Goal: Find specific page/section: Find specific page/section

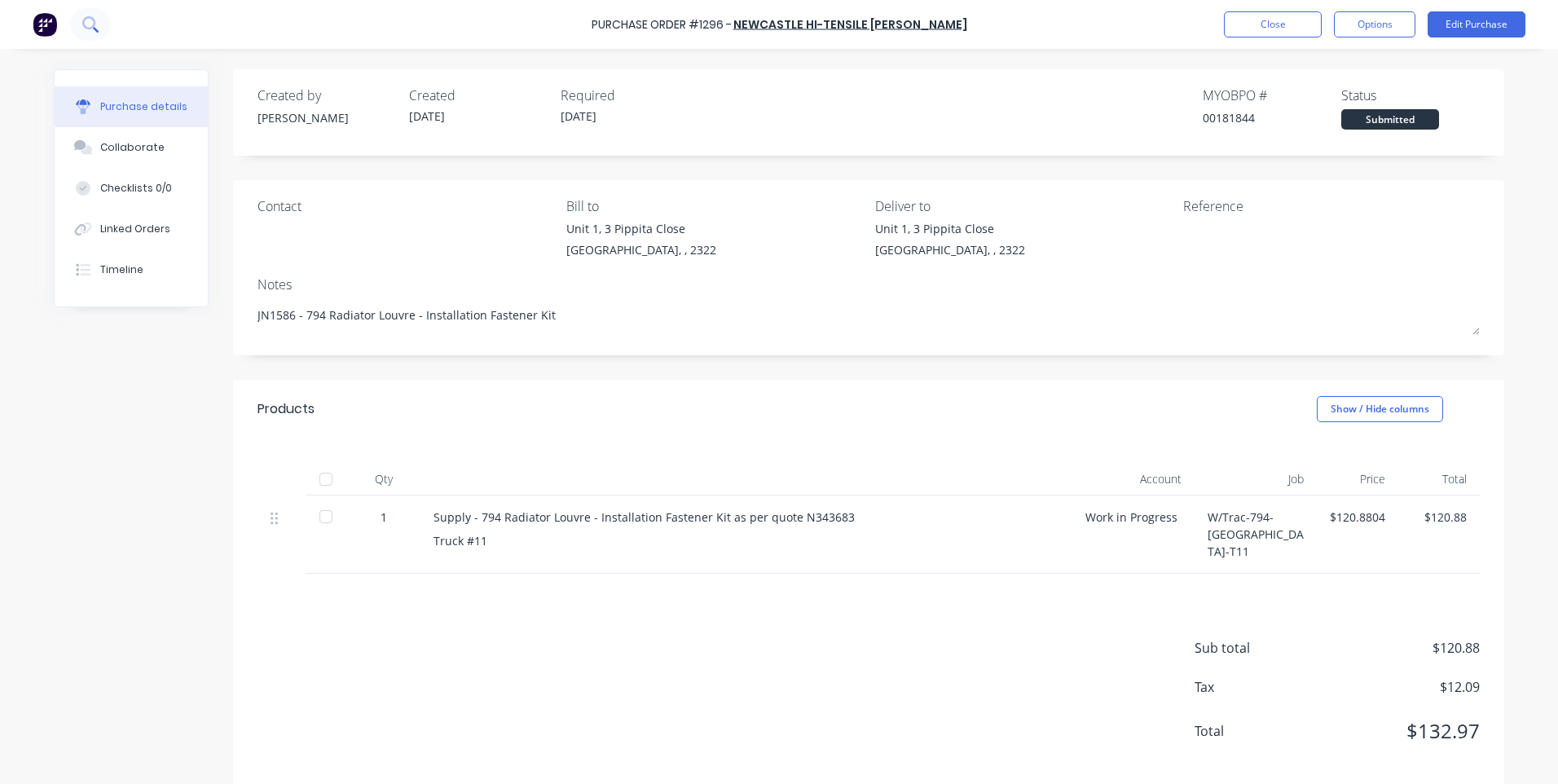
click at [96, 25] on icon at bounding box center [89, 24] width 15 height 15
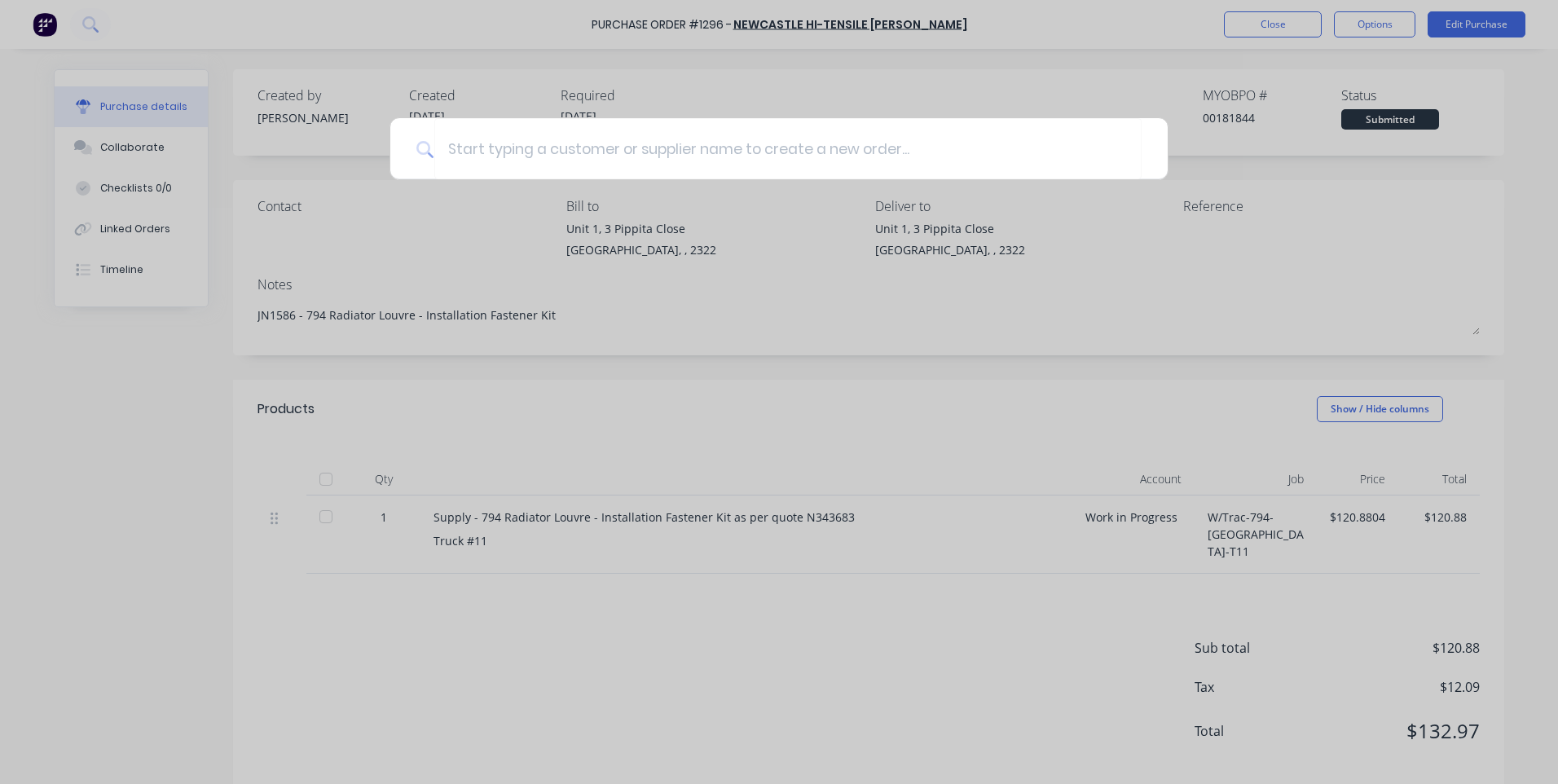
click at [1206, 70] on div at bounding box center [779, 392] width 1558 height 784
type textarea "x"
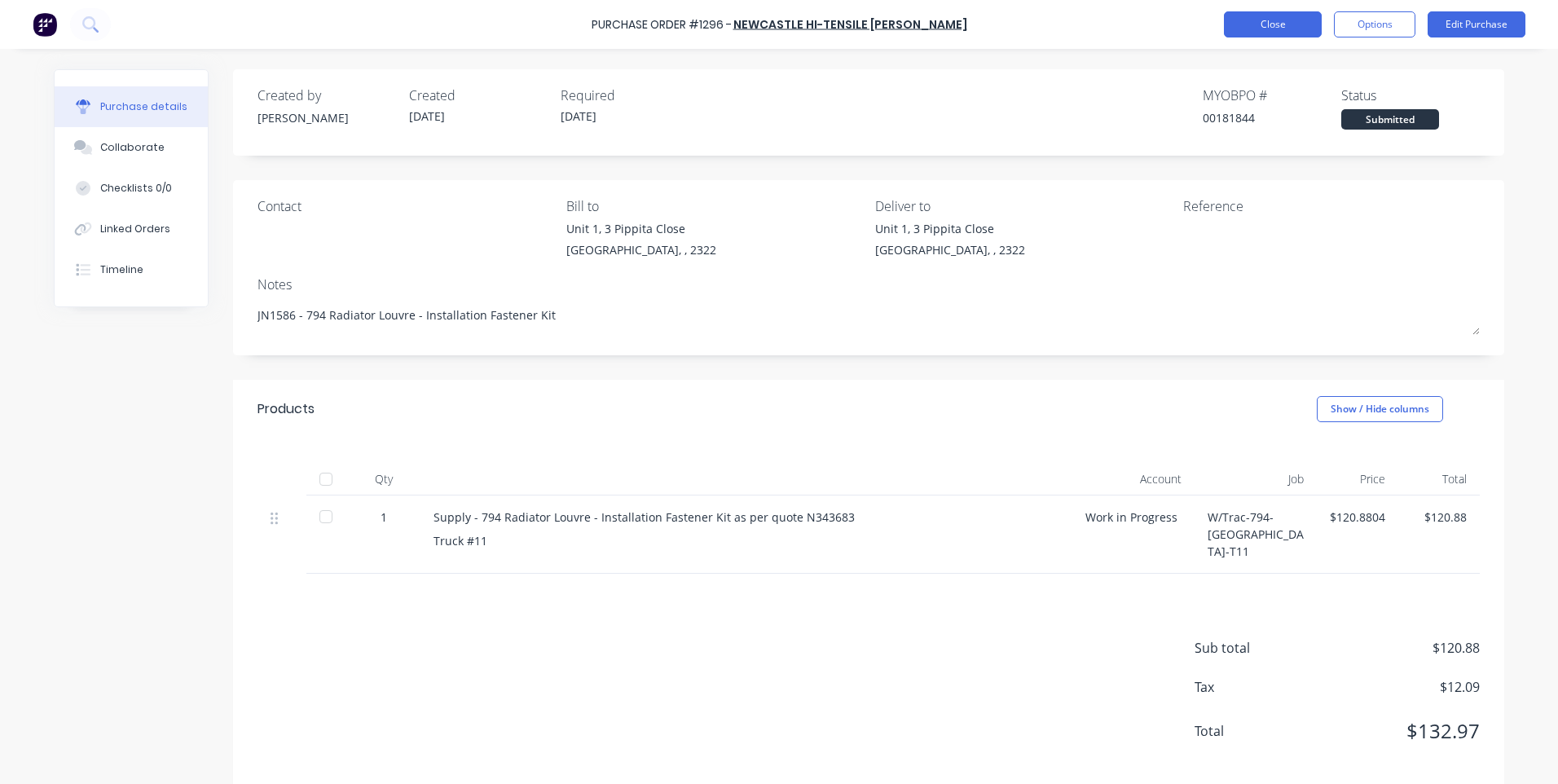
click at [1258, 19] on button "Close" at bounding box center [1272, 25] width 97 height 26
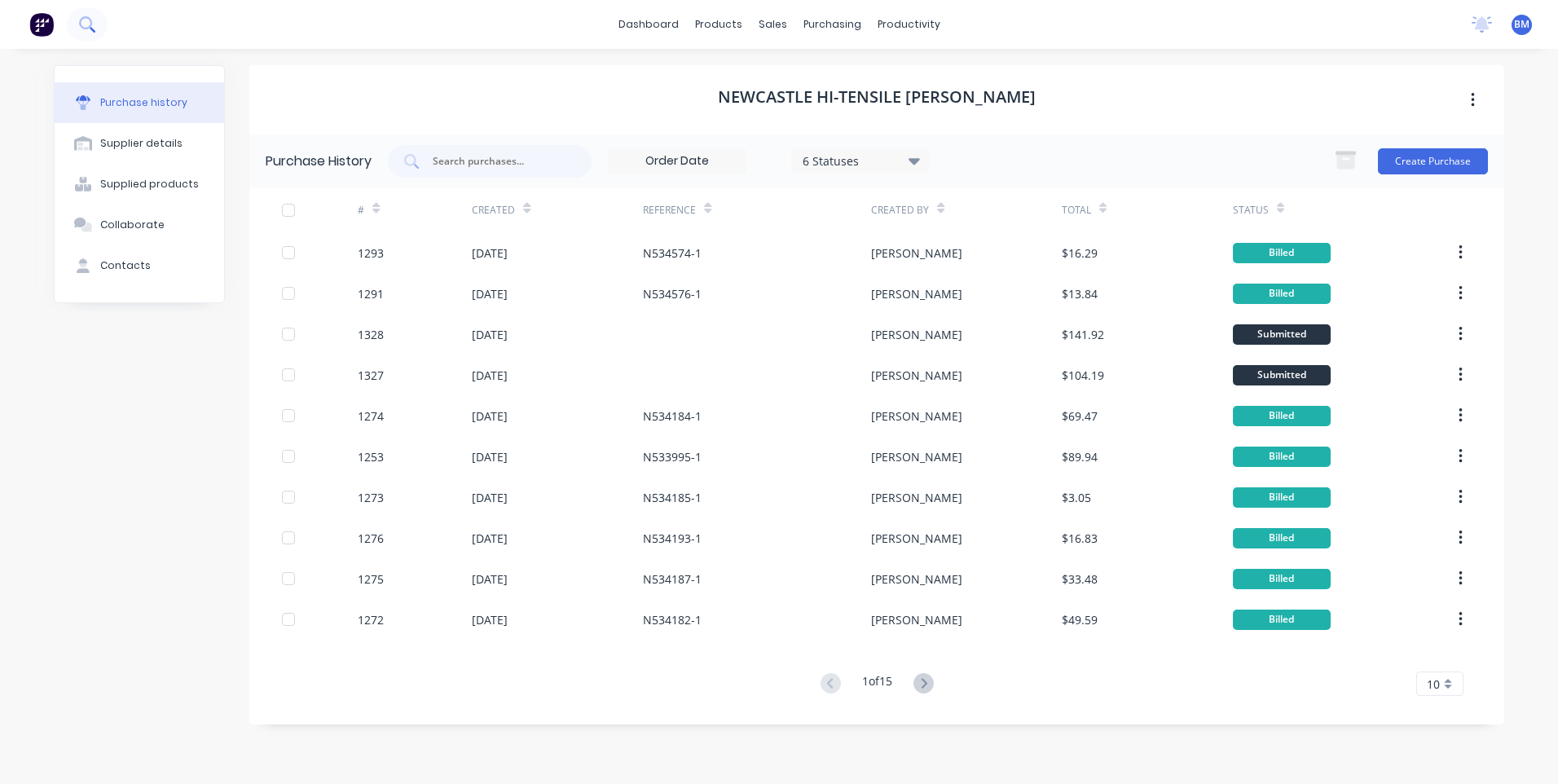
click at [91, 27] on icon at bounding box center [87, 24] width 15 height 15
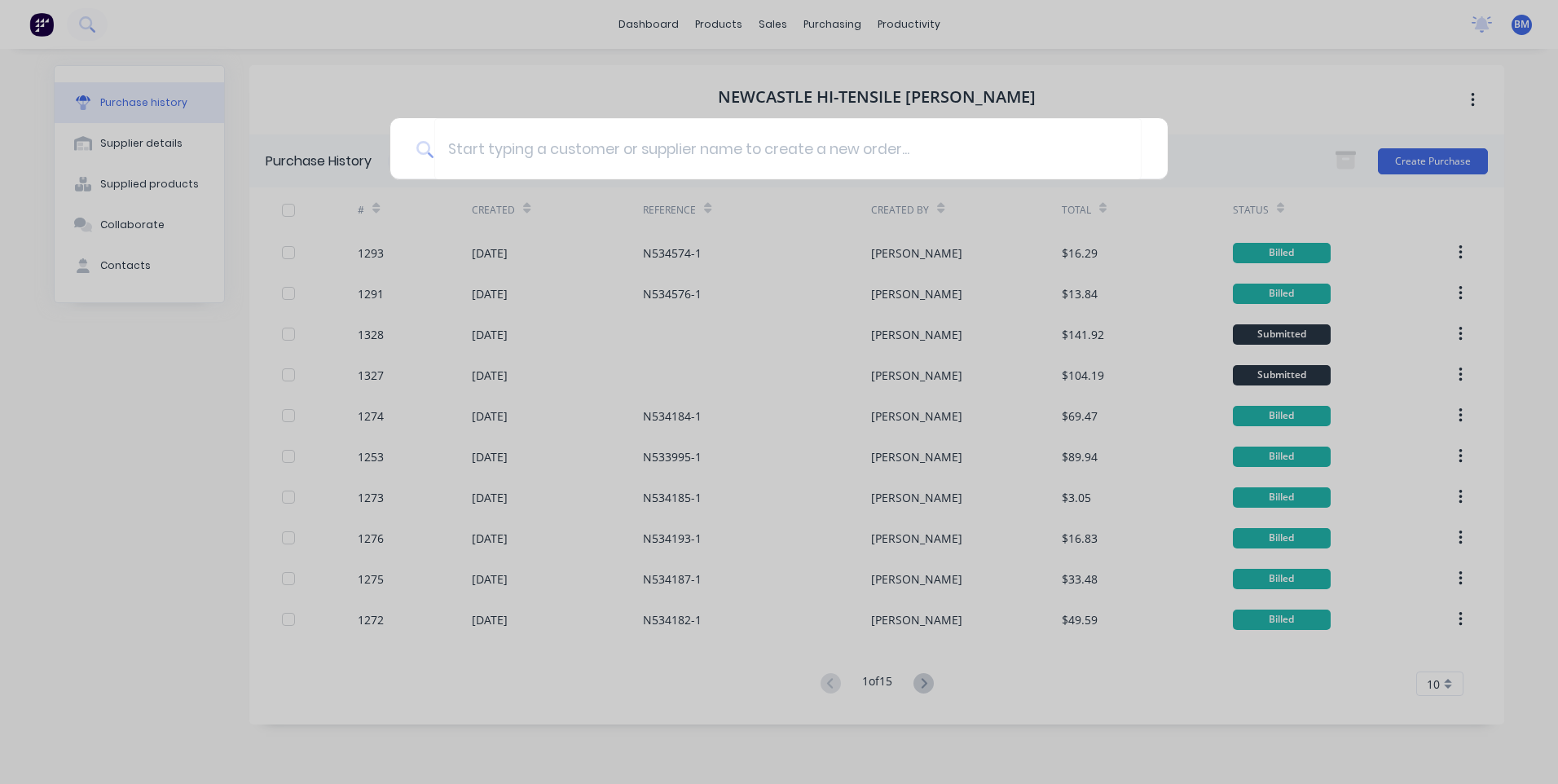
click at [900, 37] on div at bounding box center [779, 392] width 1558 height 784
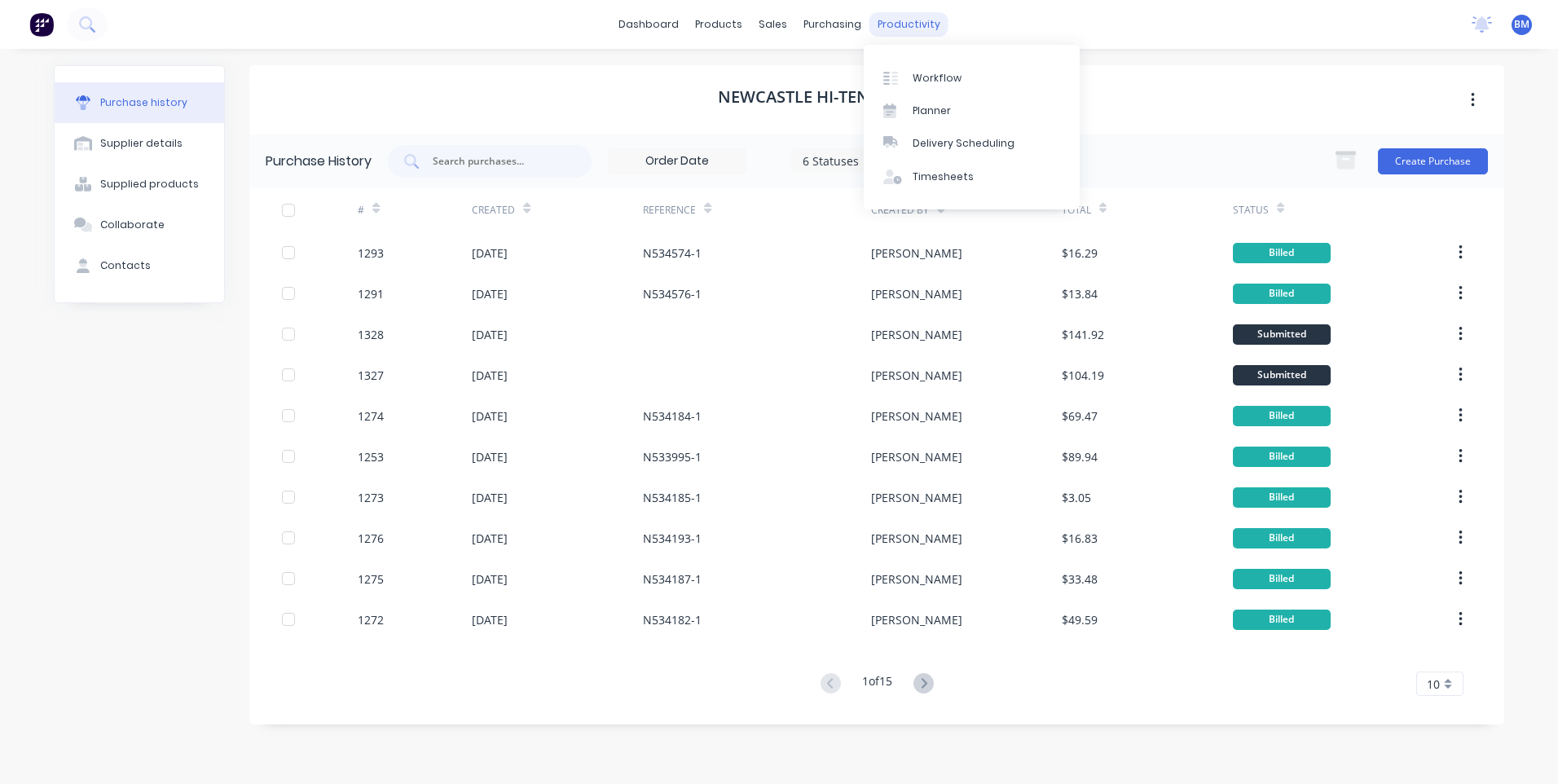
click at [901, 28] on div "productivity" at bounding box center [909, 24] width 79 height 25
click at [912, 75] on div "Workflow" at bounding box center [937, 78] width 49 height 15
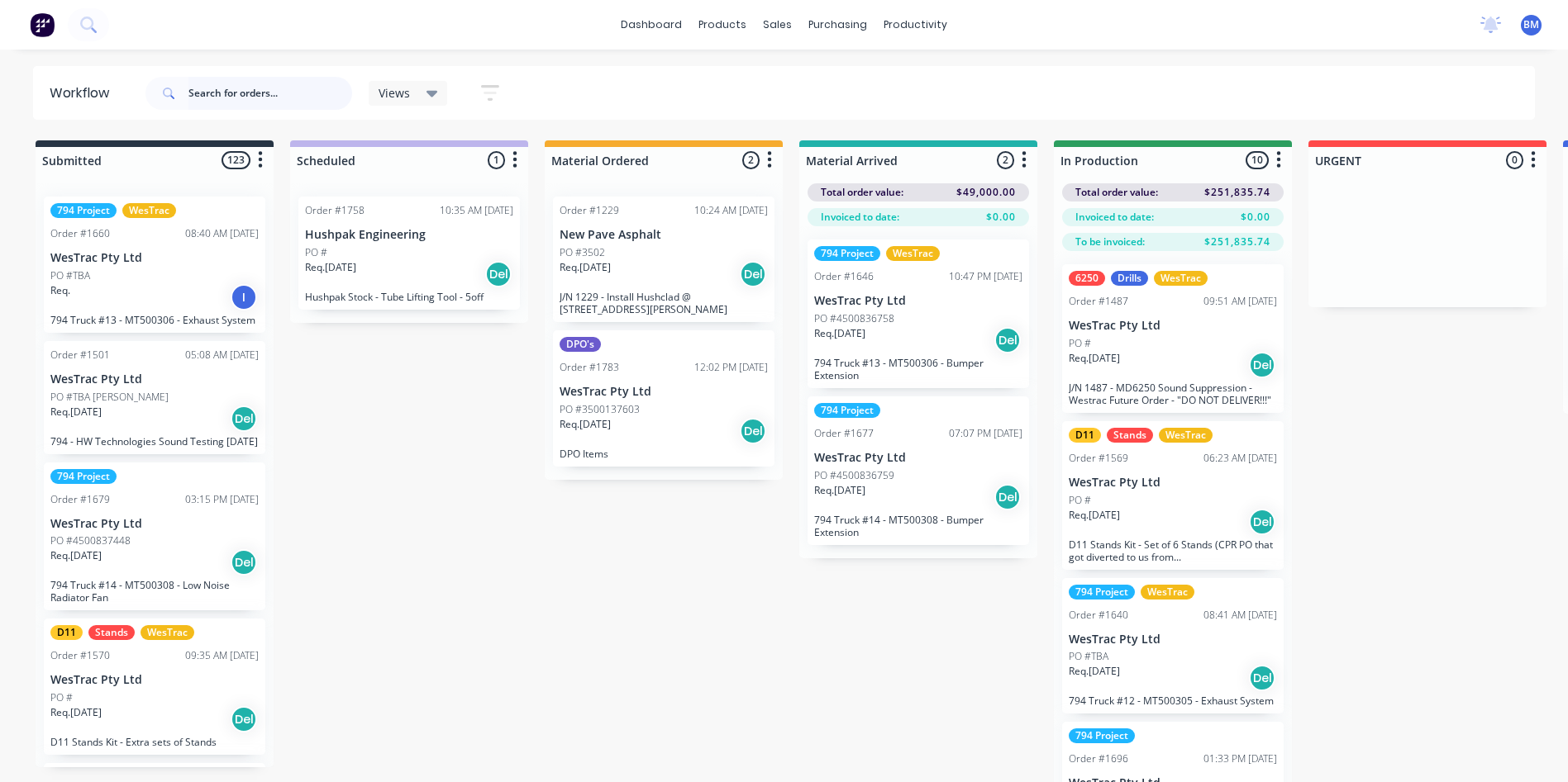
click at [238, 94] on input "text" at bounding box center [270, 93] width 163 height 33
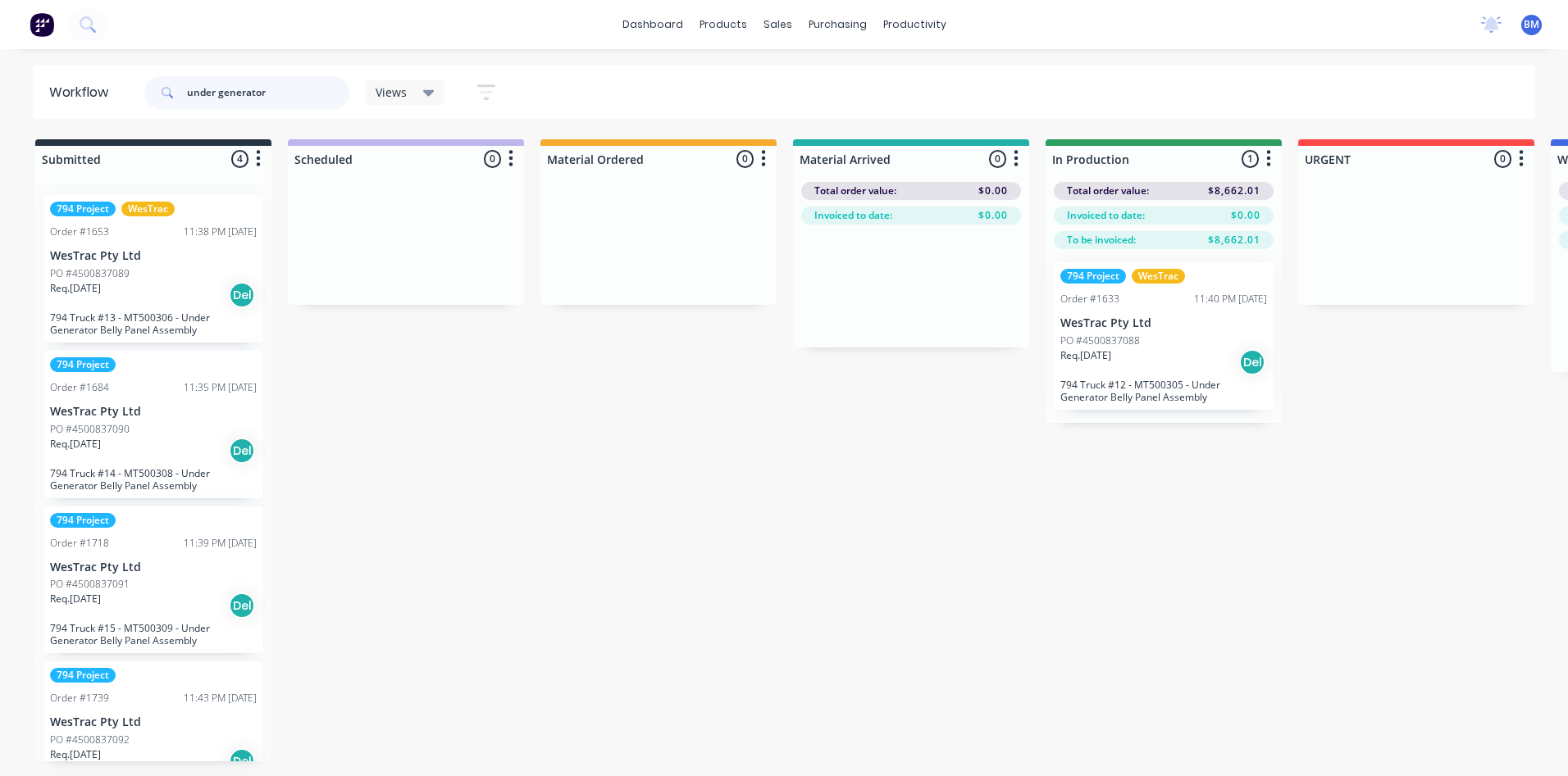
type input "under generator"
